Goal: Information Seeking & Learning: Get advice/opinions

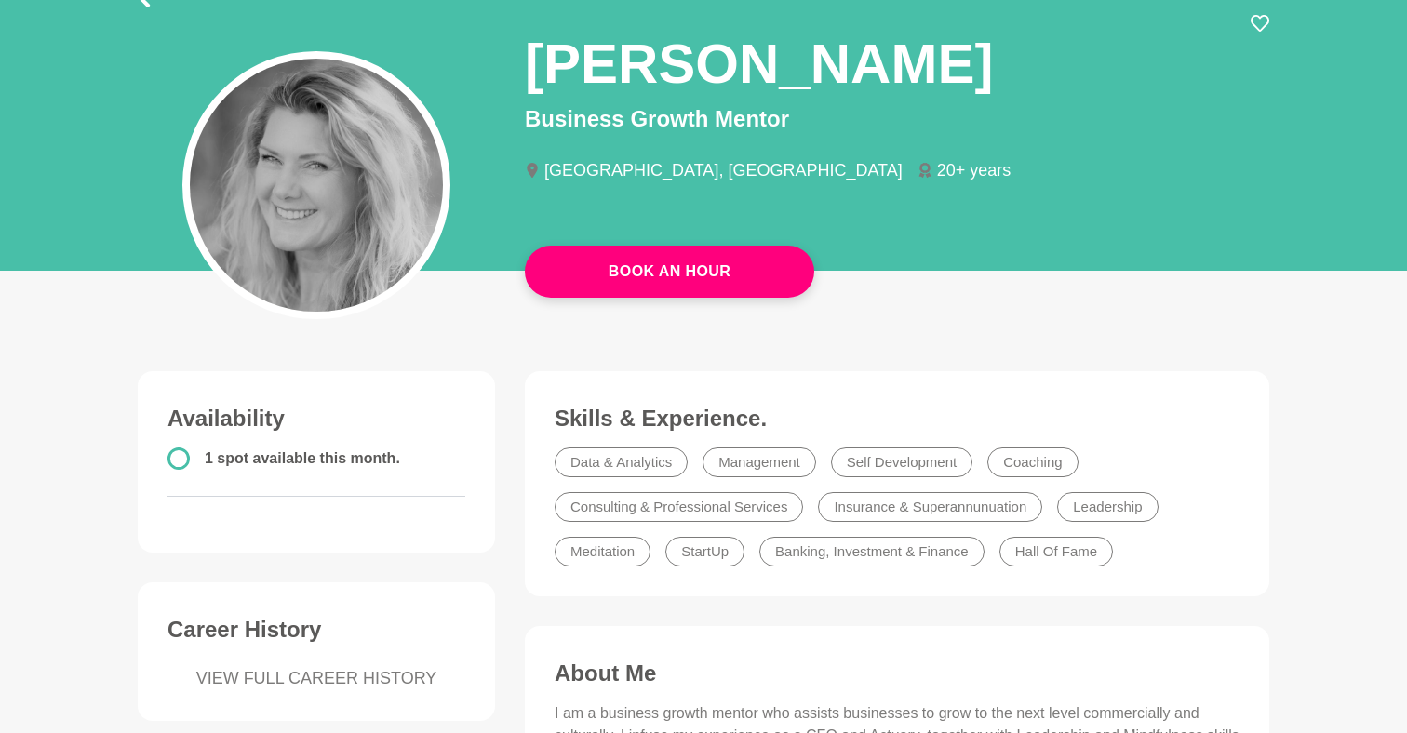
scroll to position [131, 0]
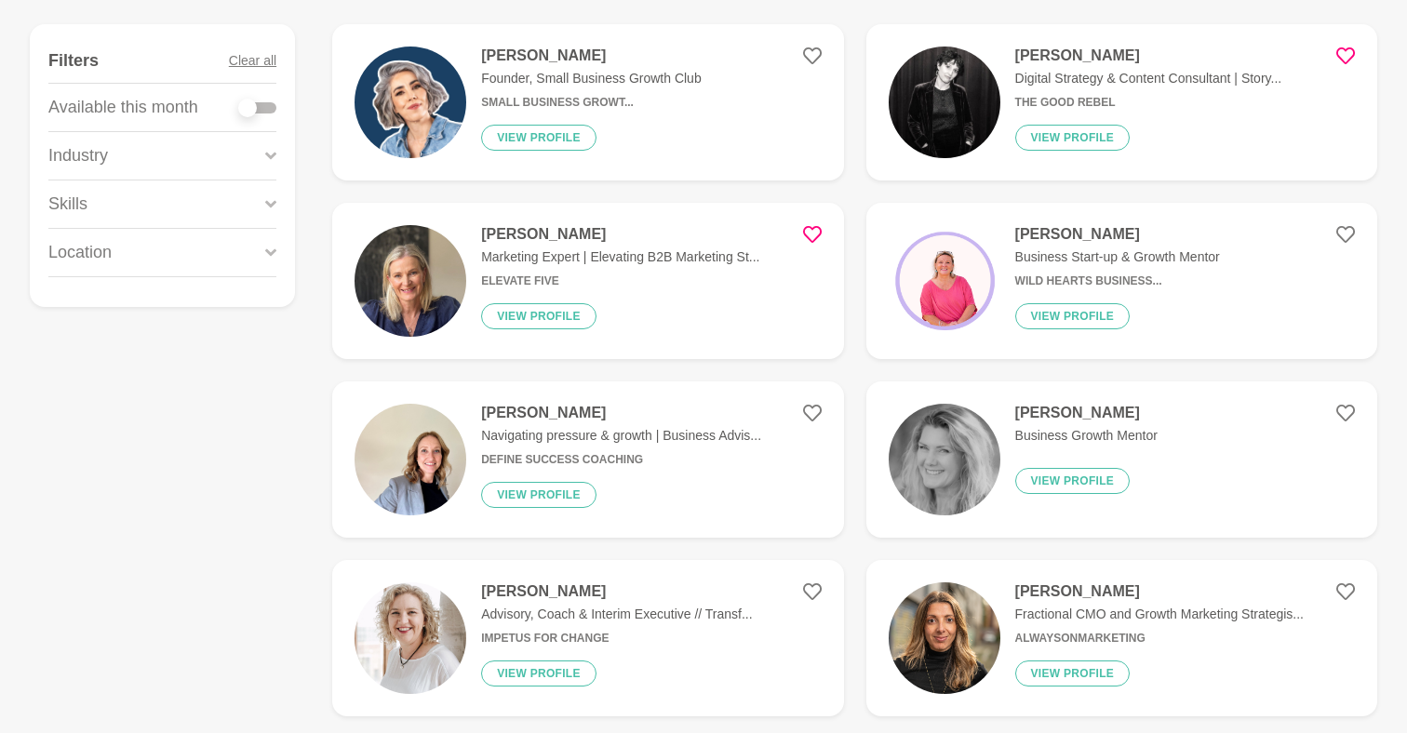
scroll to position [281, 0]
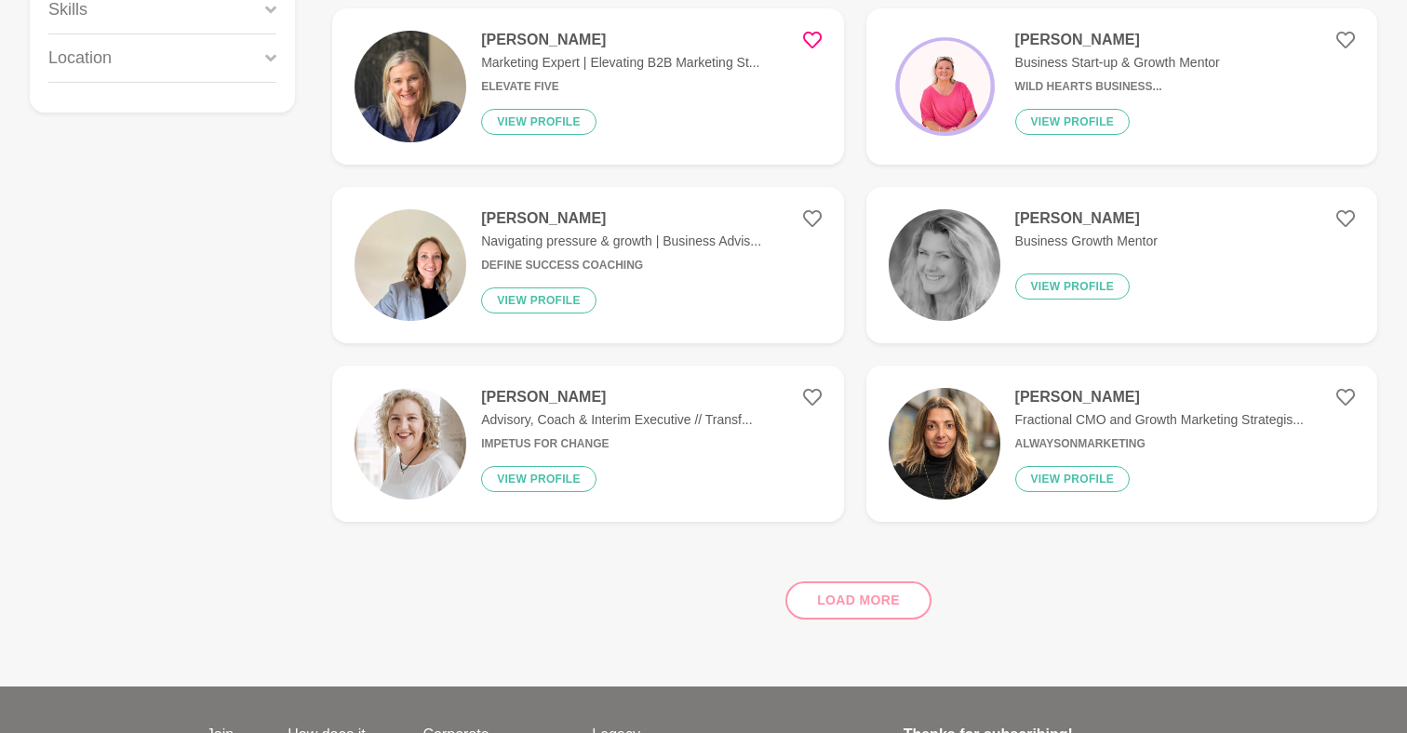
scroll to position [477, 0]
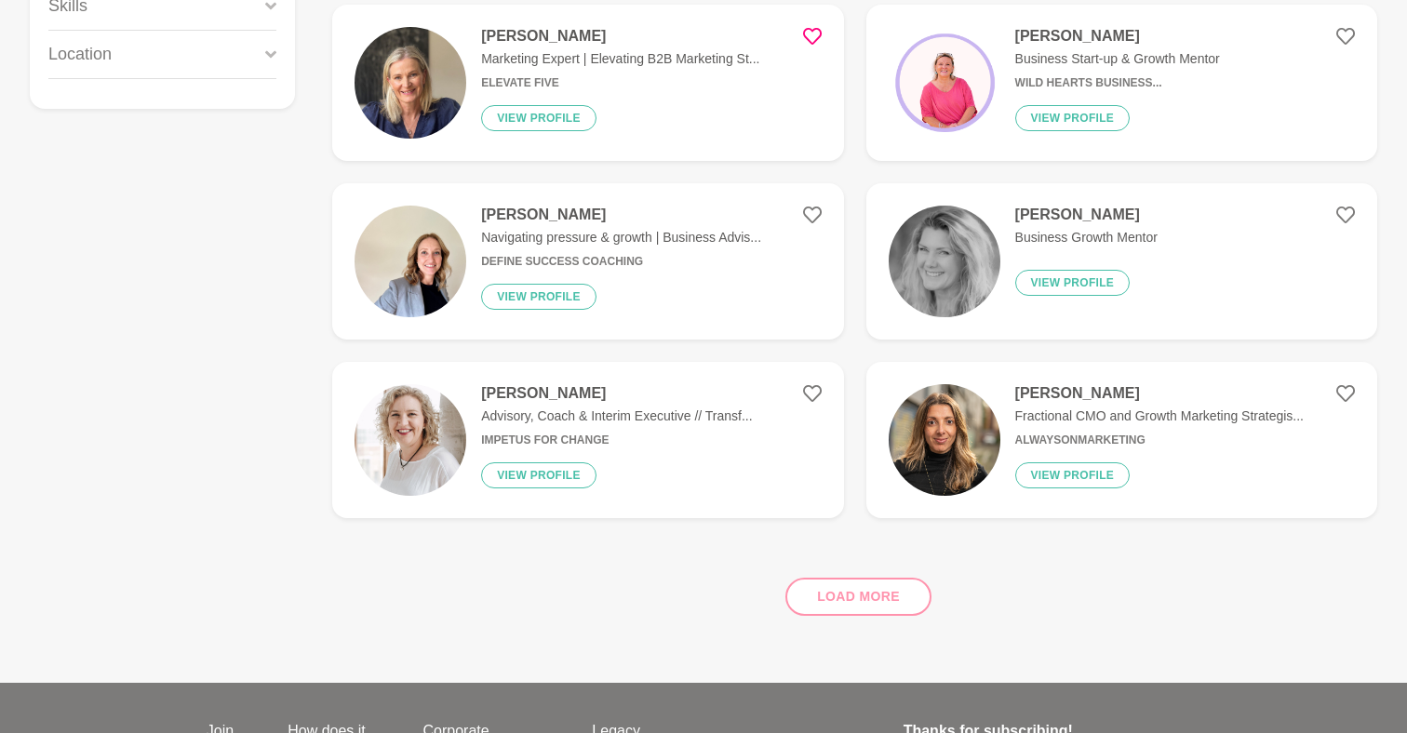
click at [881, 591] on div "Load more" at bounding box center [854, 589] width 1045 height 113
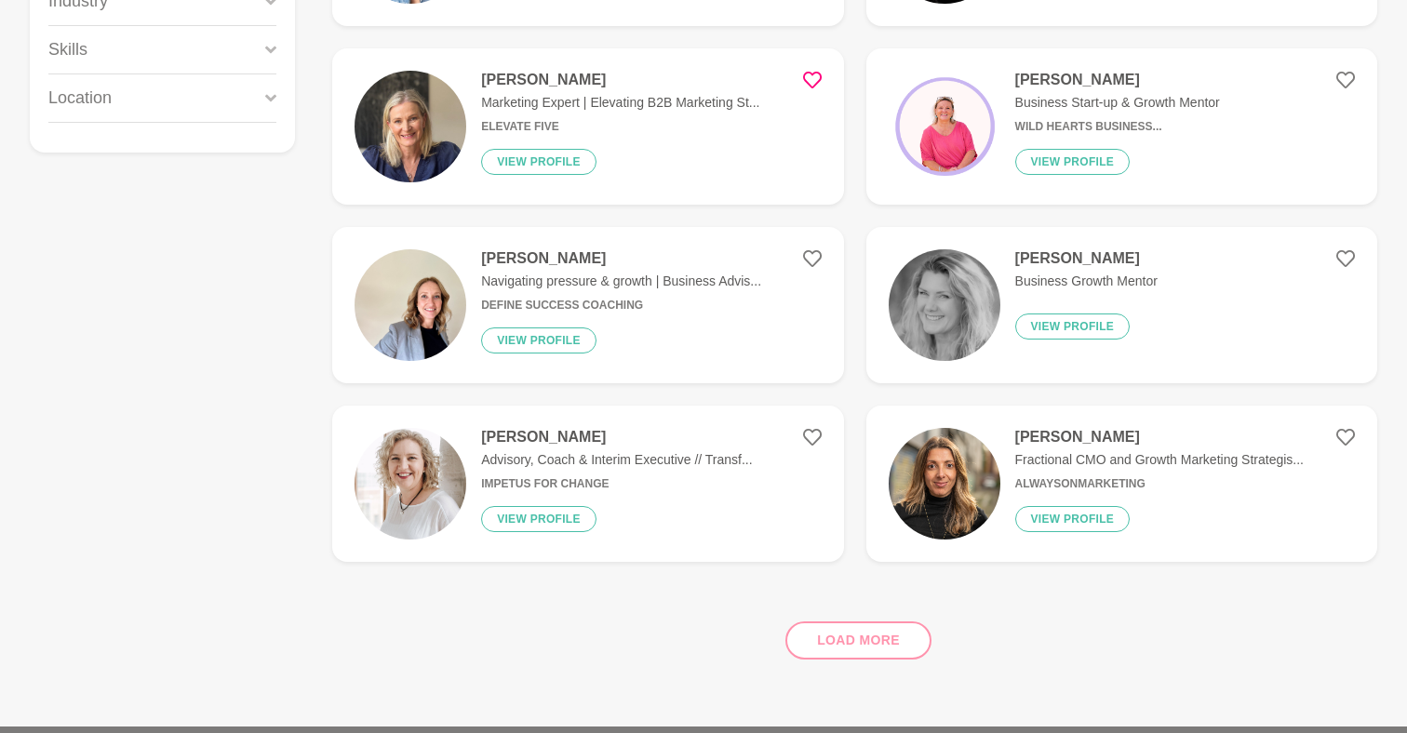
scroll to position [437, 0]
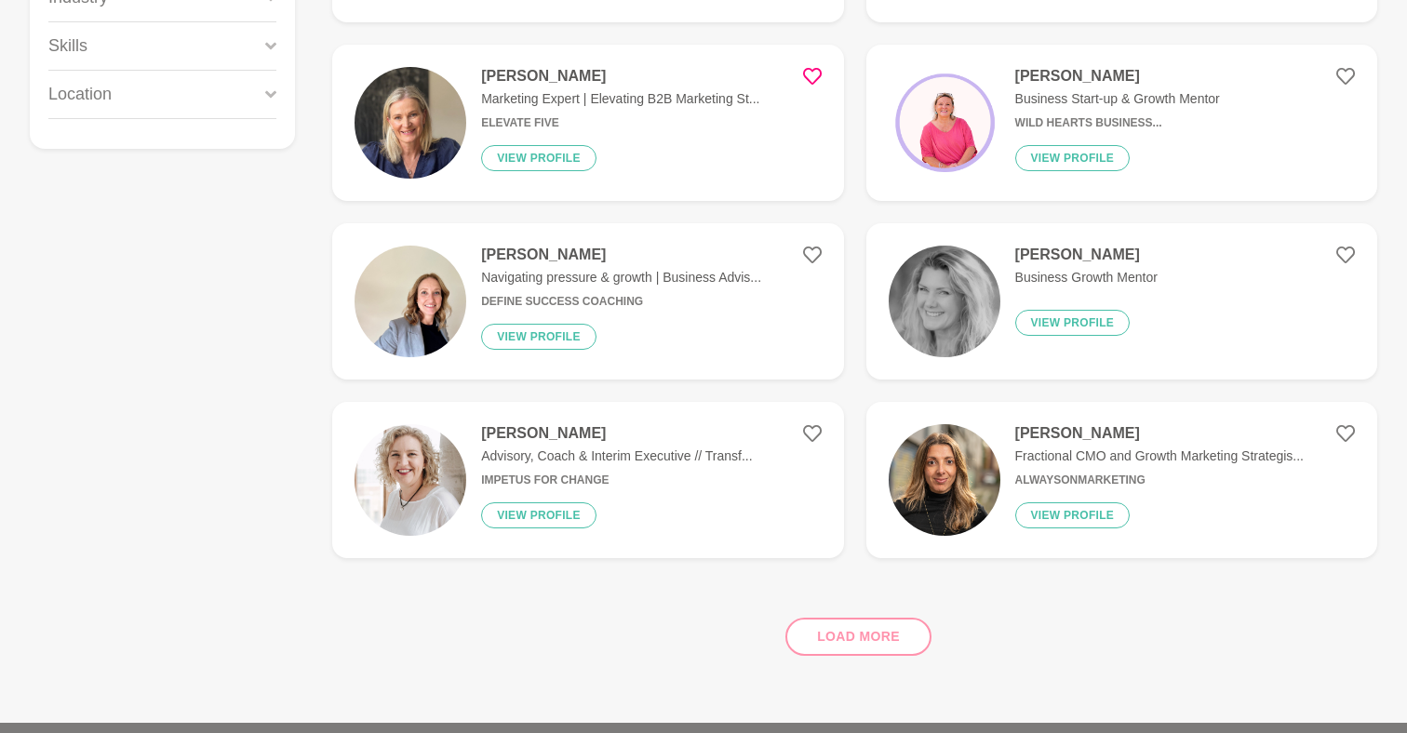
click at [411, 479] on img at bounding box center [410, 480] width 112 height 112
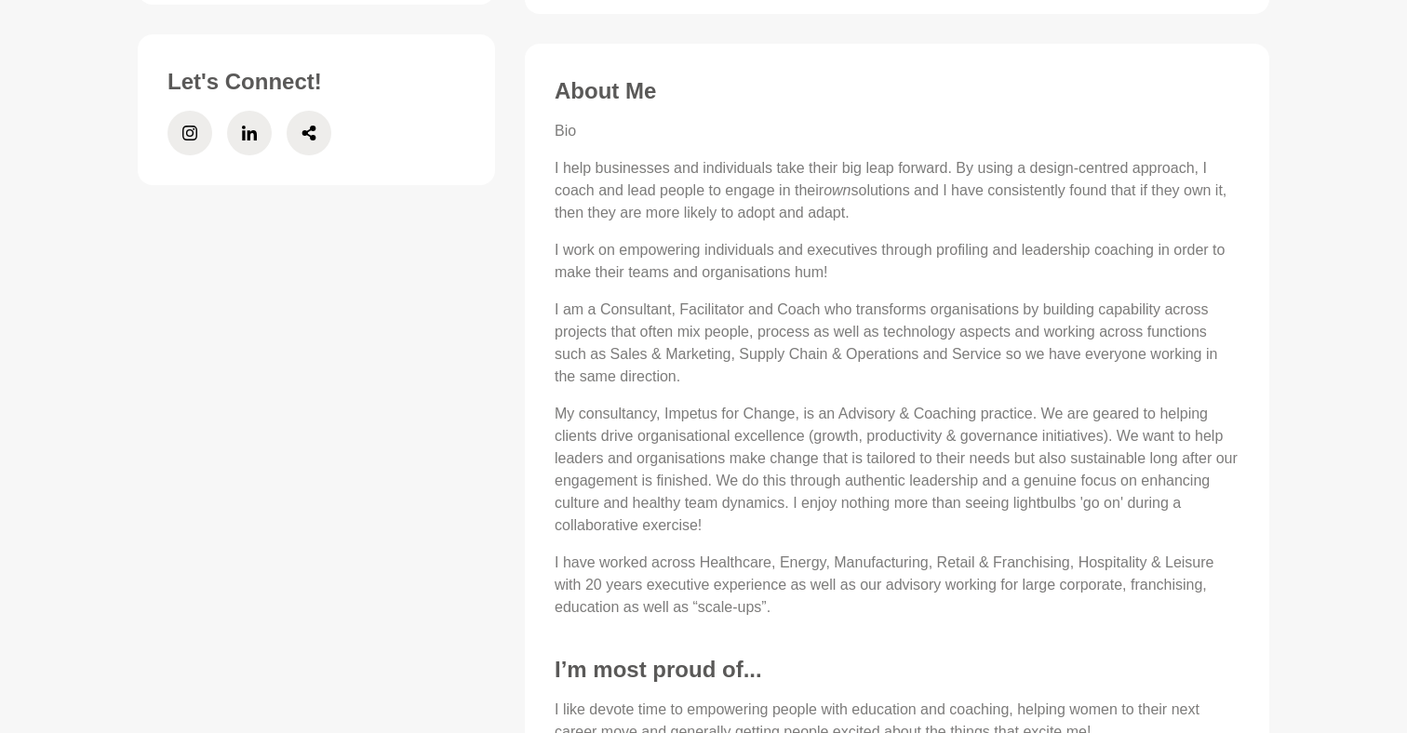
scroll to position [1079, 0]
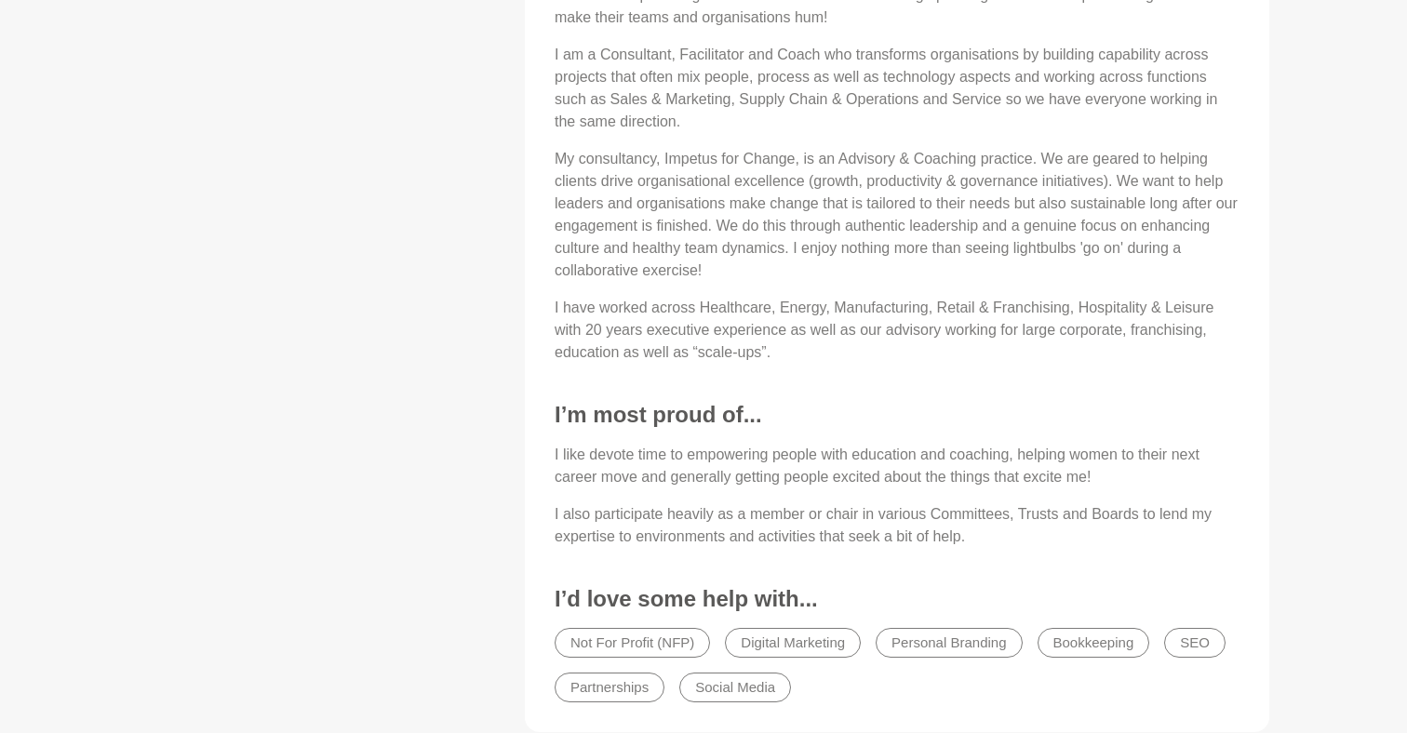
scroll to position [1237, 0]
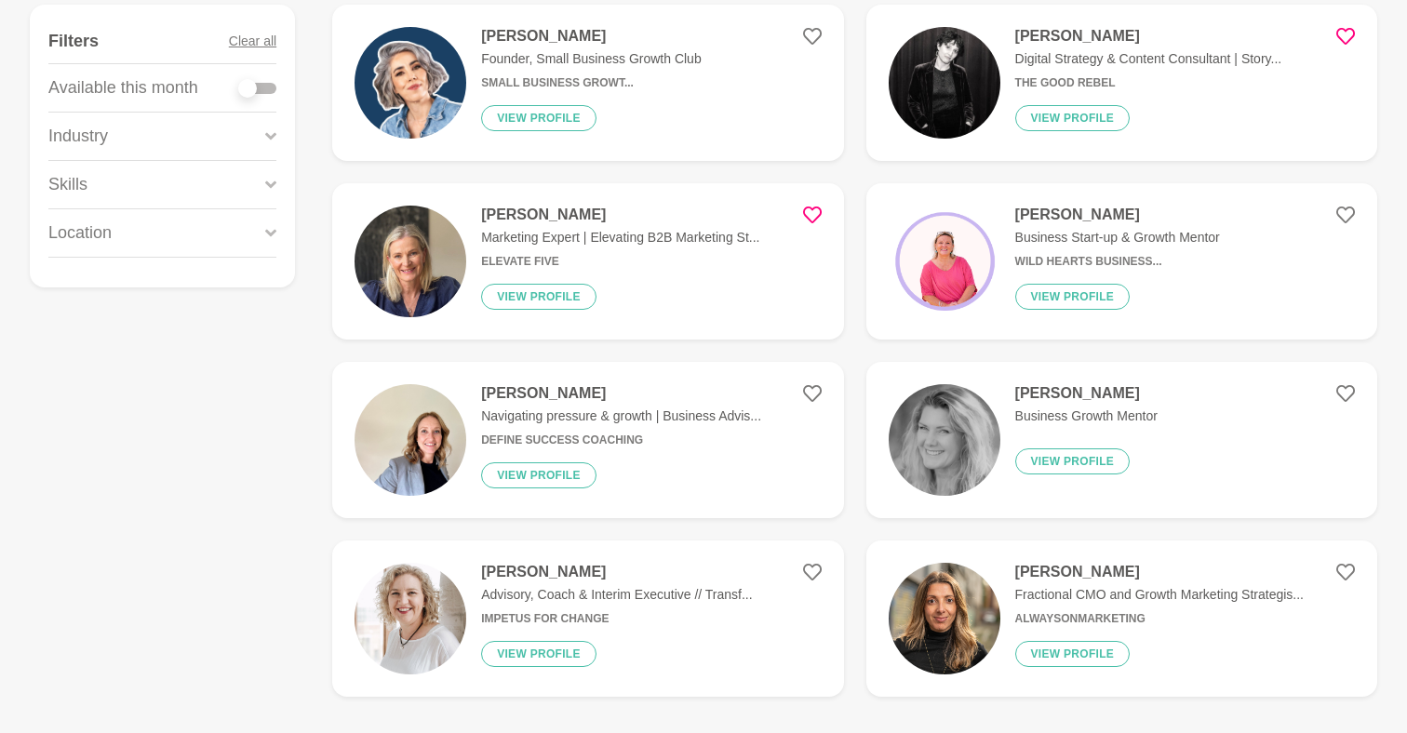
scroll to position [304, 0]
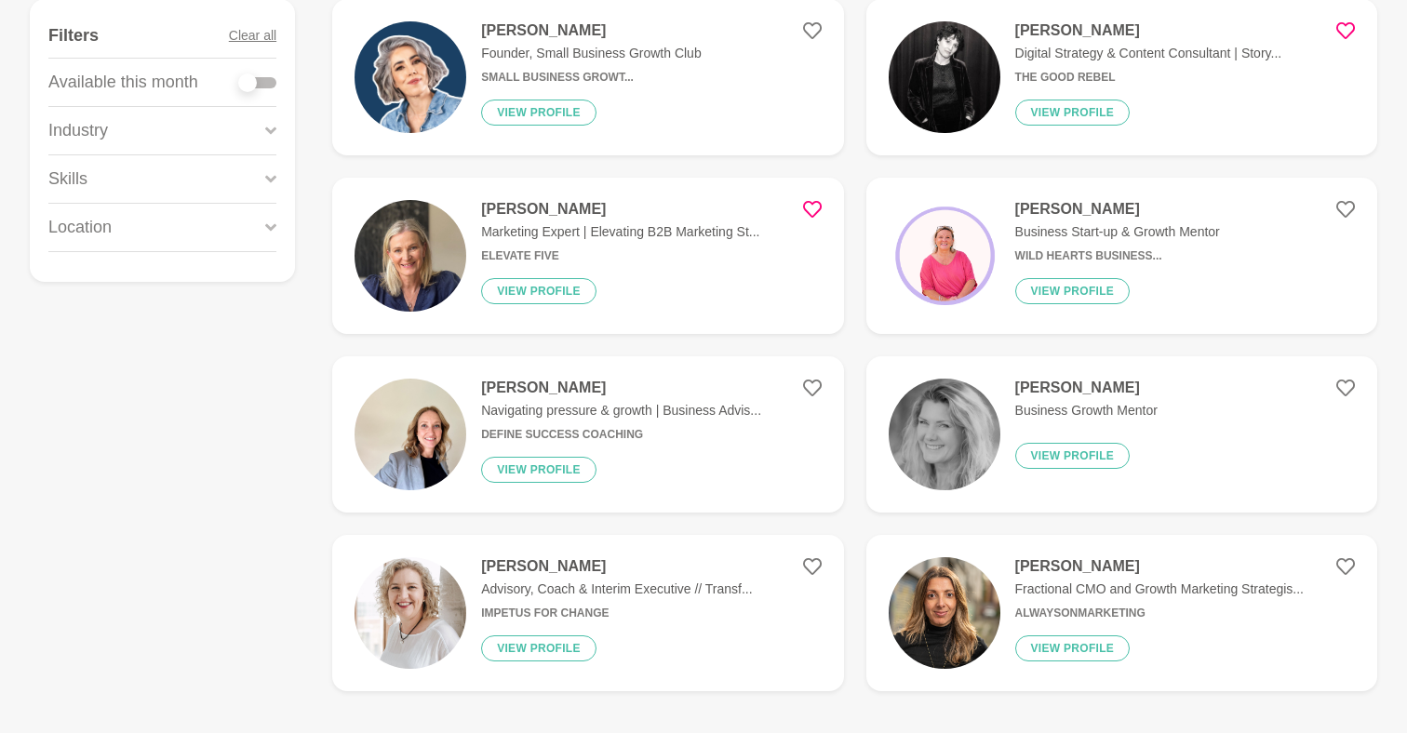
click at [948, 256] on img at bounding box center [944, 256] width 112 height 112
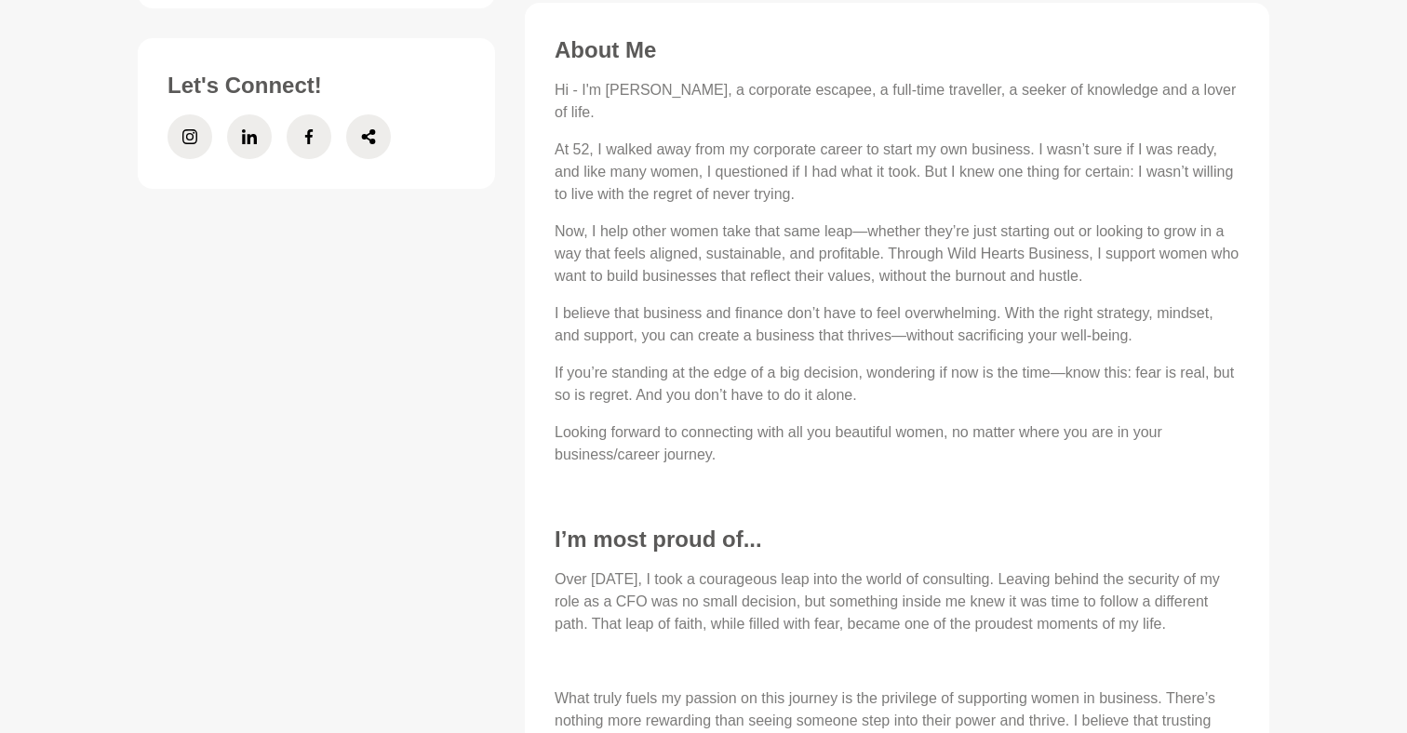
scroll to position [846, 0]
click at [1338, 155] on main "Book An Hour [PERSON_NAME] Business Start-up & Growth Mentor [GEOGRAPHIC_DATA],…" at bounding box center [703, 151] width 1407 height 1860
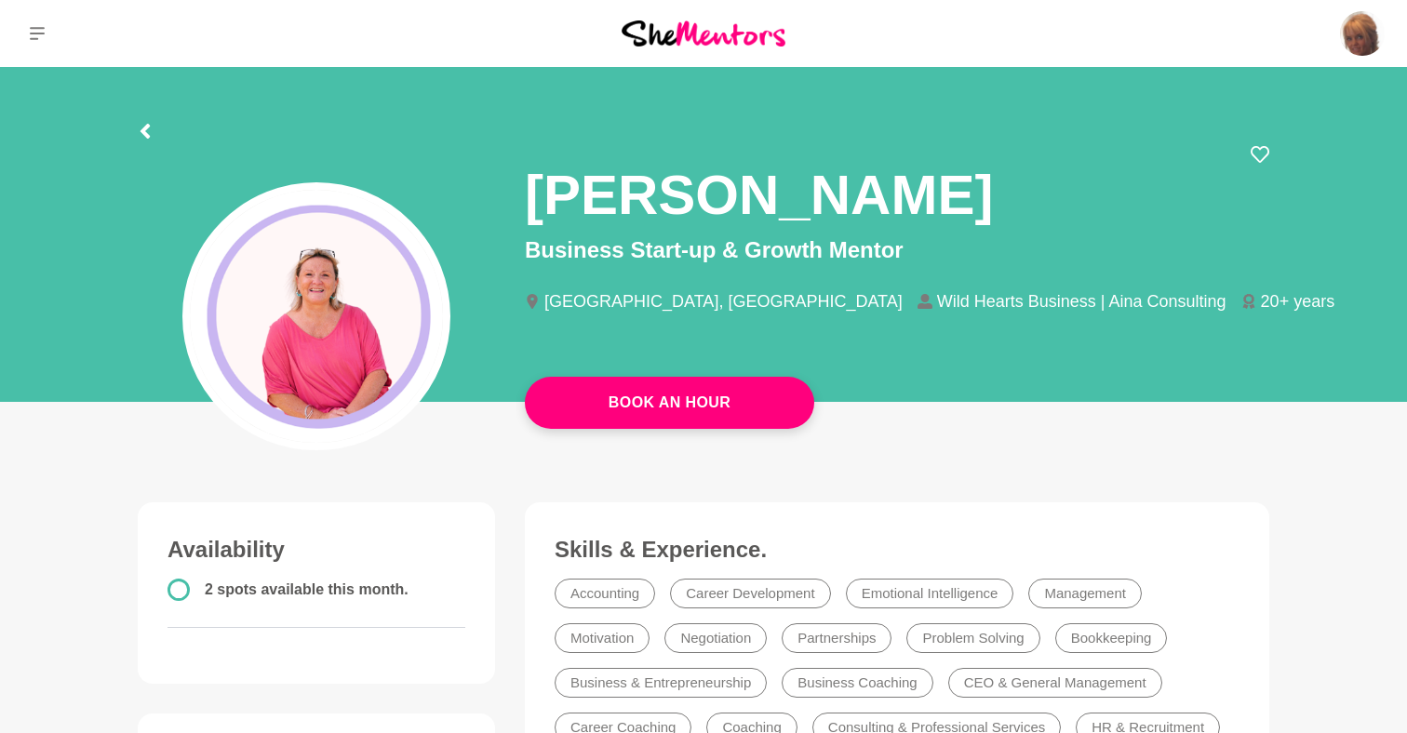
scroll to position [0, 0]
click at [1259, 151] on icon at bounding box center [1259, 154] width 19 height 19
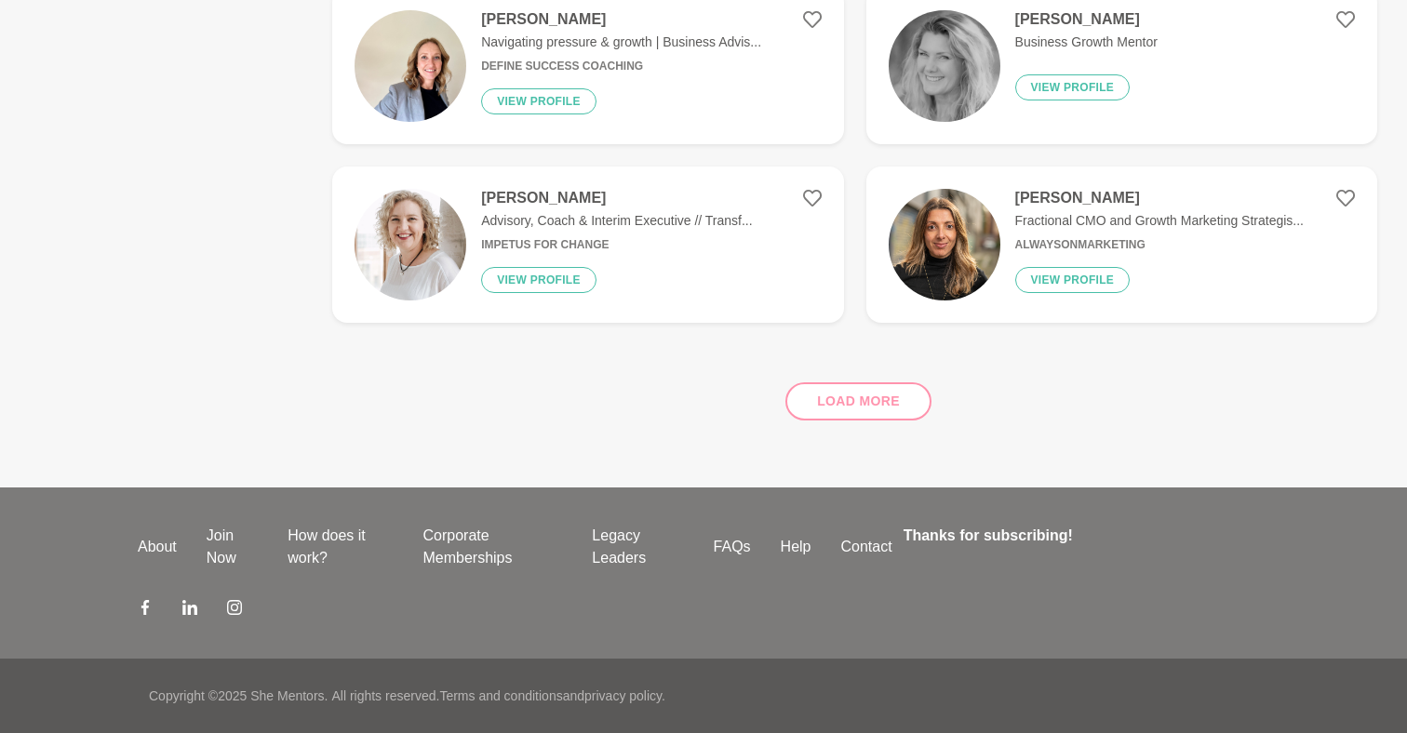
scroll to position [673, 0]
click at [855, 401] on div "Load more" at bounding box center [854, 394] width 1045 height 113
click at [879, 409] on div "Load more" at bounding box center [854, 394] width 1045 height 113
click at [859, 389] on div "Load more" at bounding box center [854, 394] width 1045 height 113
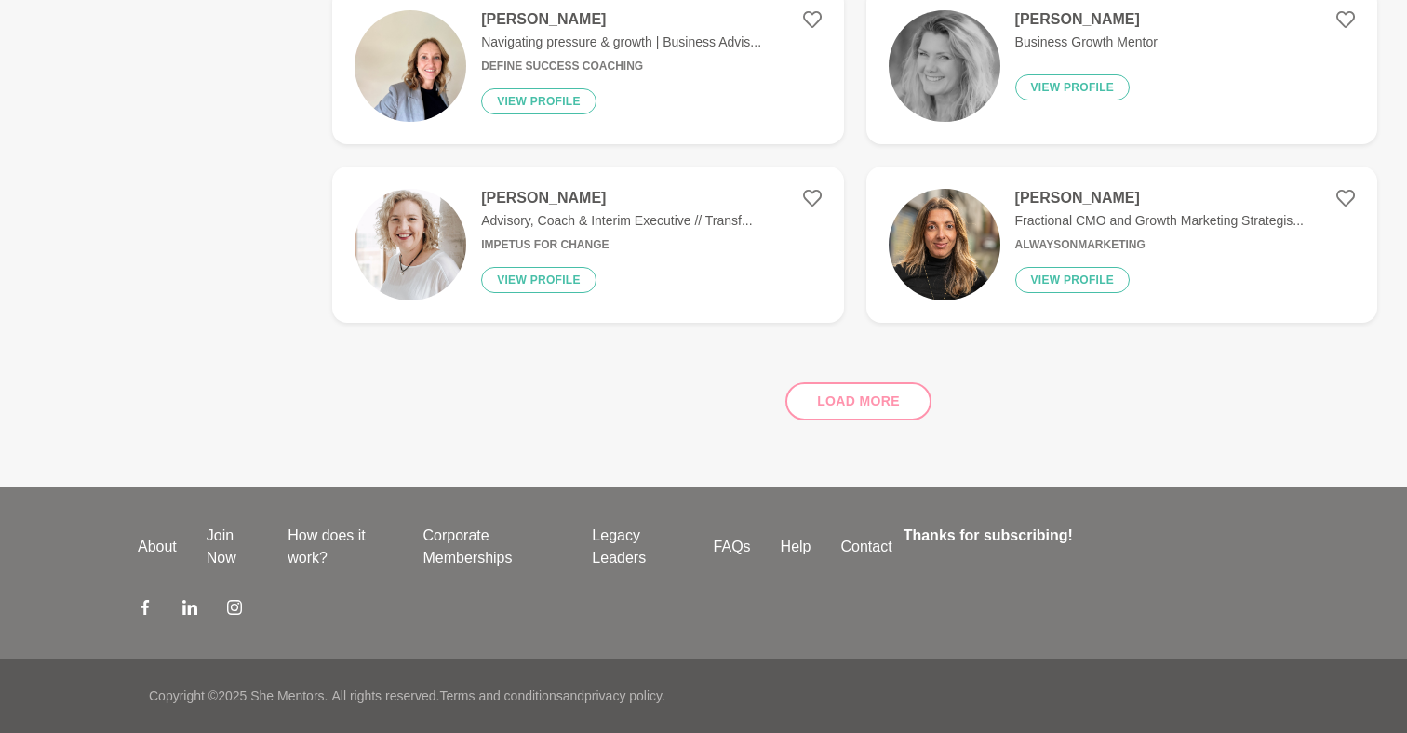
click at [858, 399] on div "Load more" at bounding box center [854, 394] width 1045 height 113
click at [898, 407] on div "Load more" at bounding box center [854, 394] width 1045 height 113
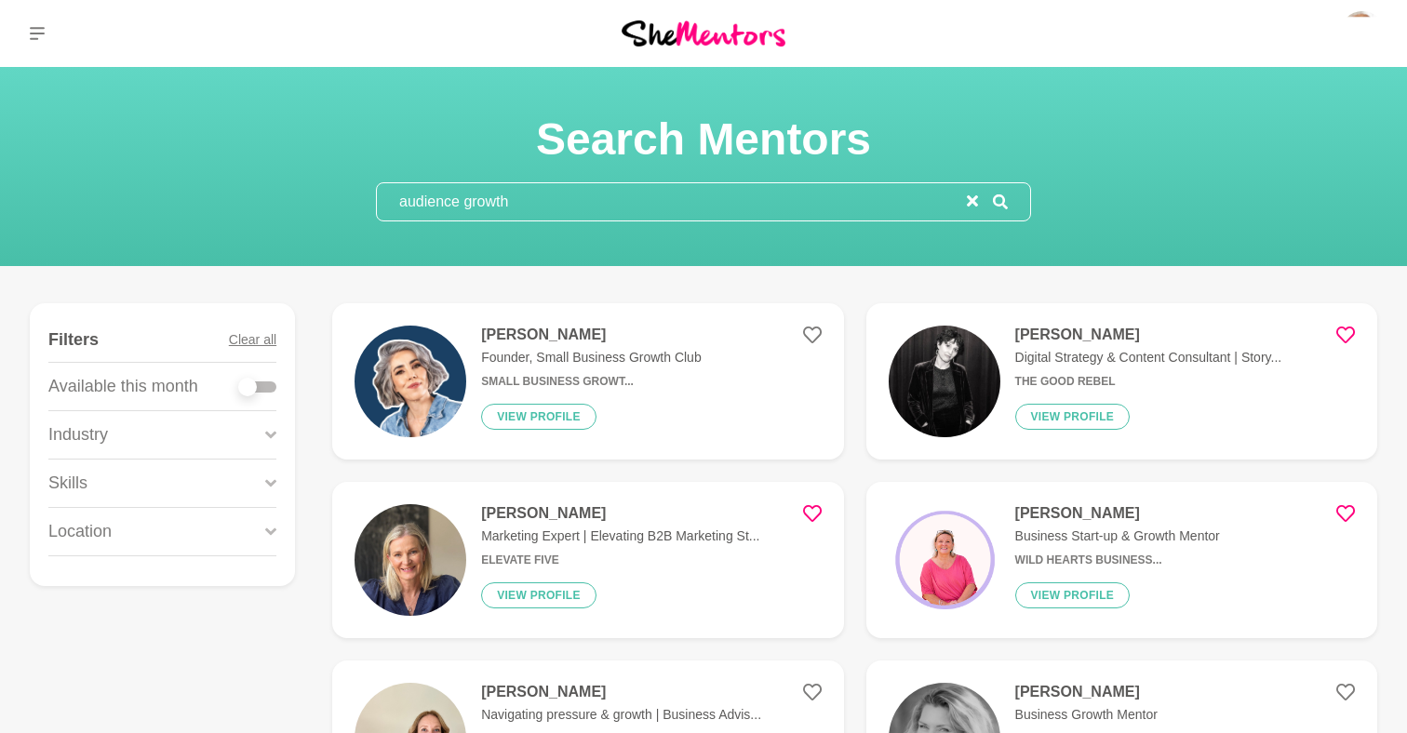
scroll to position [0, 0]
click at [464, 200] on input "audience growth" at bounding box center [672, 201] width 590 height 37
type input "growth"
click at [858, 288] on main "Search Mentors growth Show Filters Filters Clear all Available this month Indus…" at bounding box center [703, 613] width 1407 height 1093
click at [1000, 196] on icon at bounding box center [1000, 201] width 15 height 15
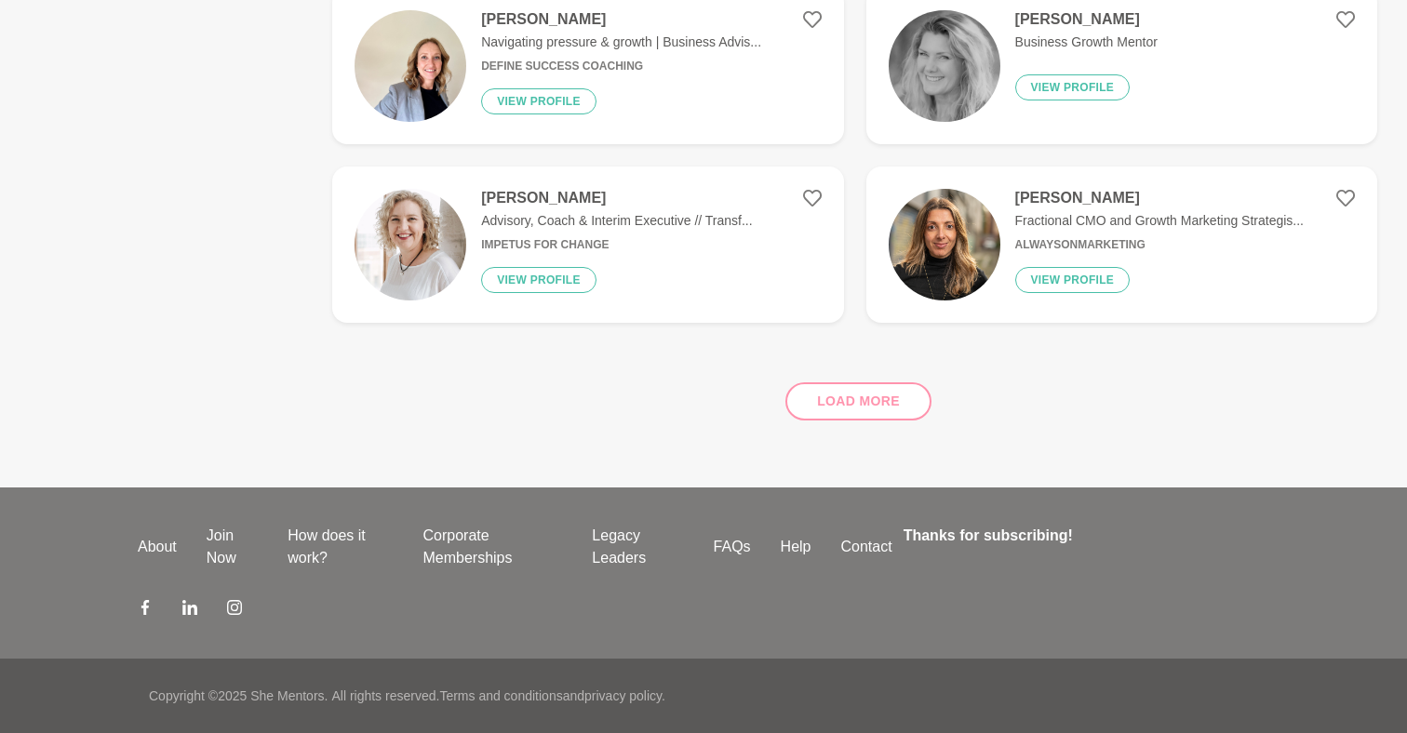
scroll to position [673, 0]
click at [856, 396] on div "Load more" at bounding box center [854, 394] width 1045 height 113
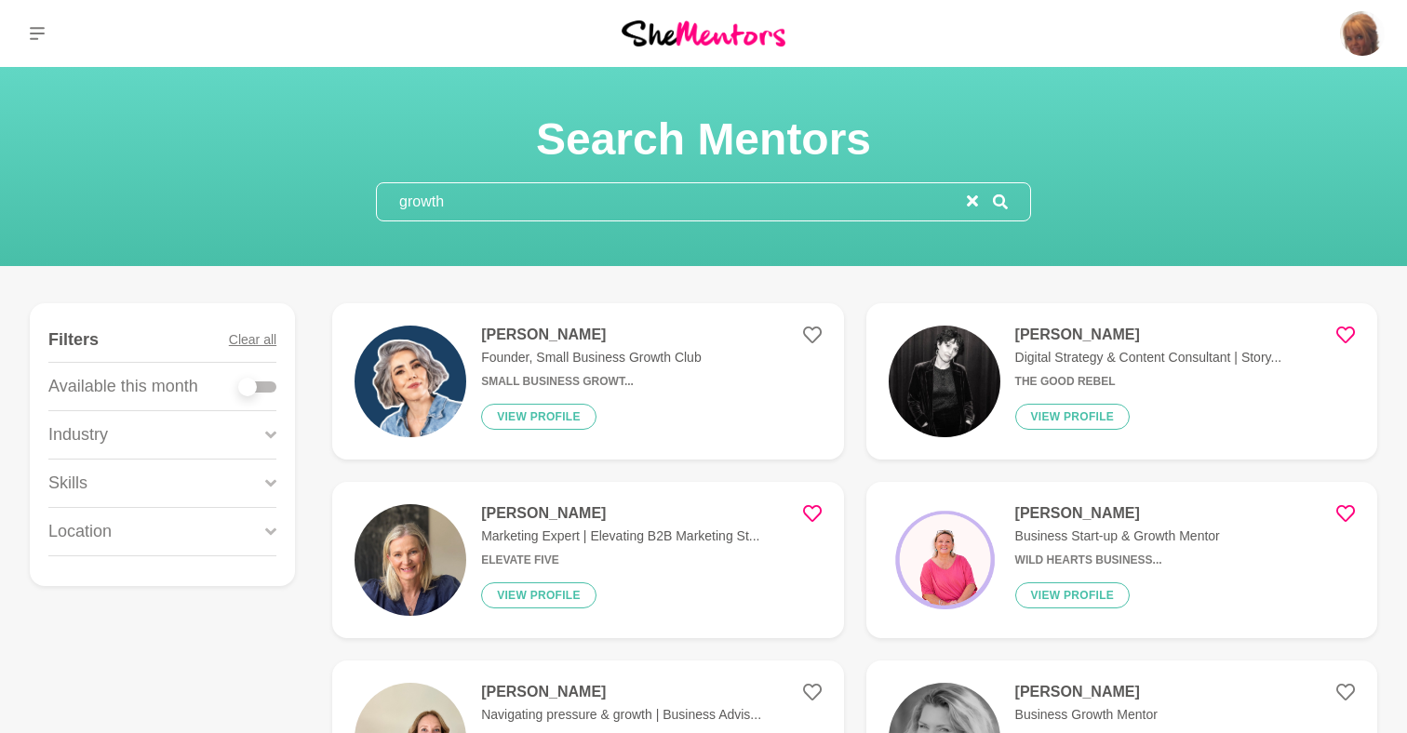
scroll to position [0, 0]
click at [479, 197] on input "growth" at bounding box center [672, 201] width 590 height 37
